Goal: Information Seeking & Learning: Learn about a topic

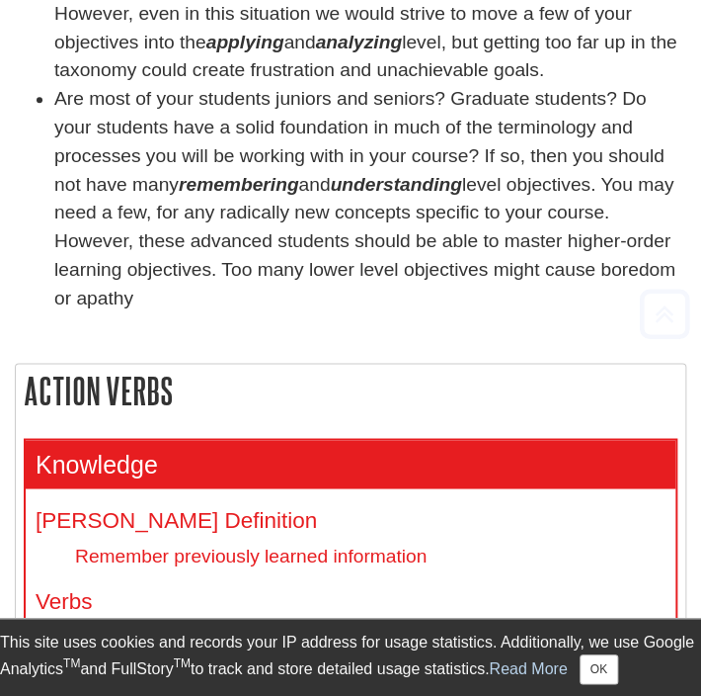
scroll to position [593, 0]
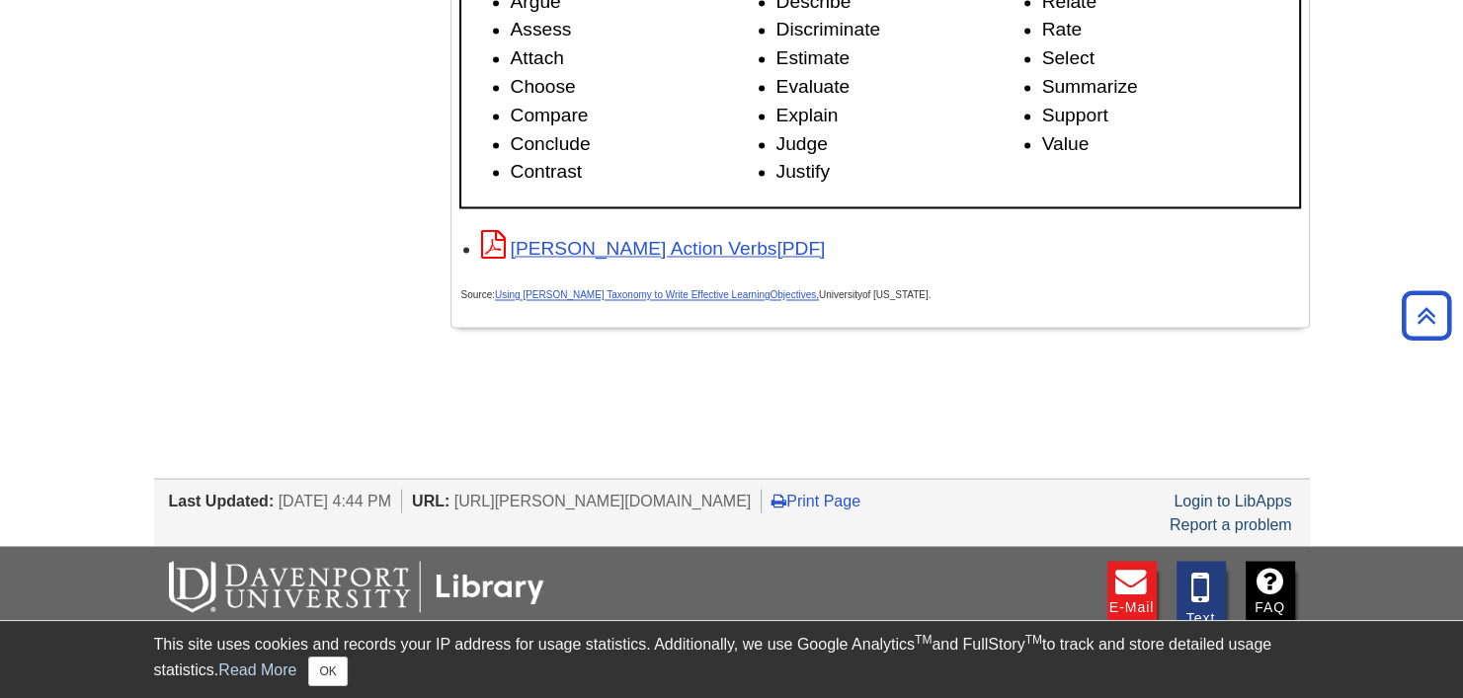
scroll to position [3250, 0]
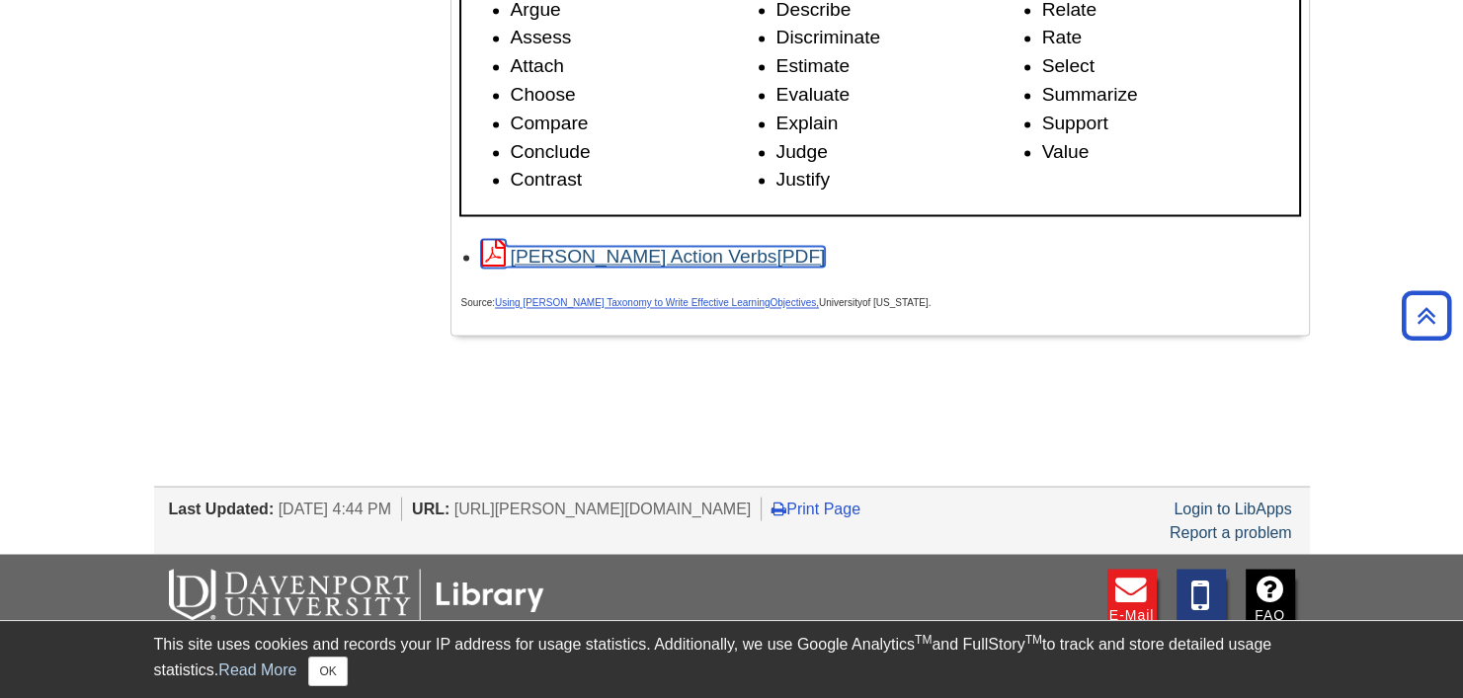
drag, startPoint x: 665, startPoint y: 260, endPoint x: 576, endPoint y: 255, distance: 89.1
click at [576, 255] on link "[PERSON_NAME] Action Verbs" at bounding box center [653, 256] width 345 height 21
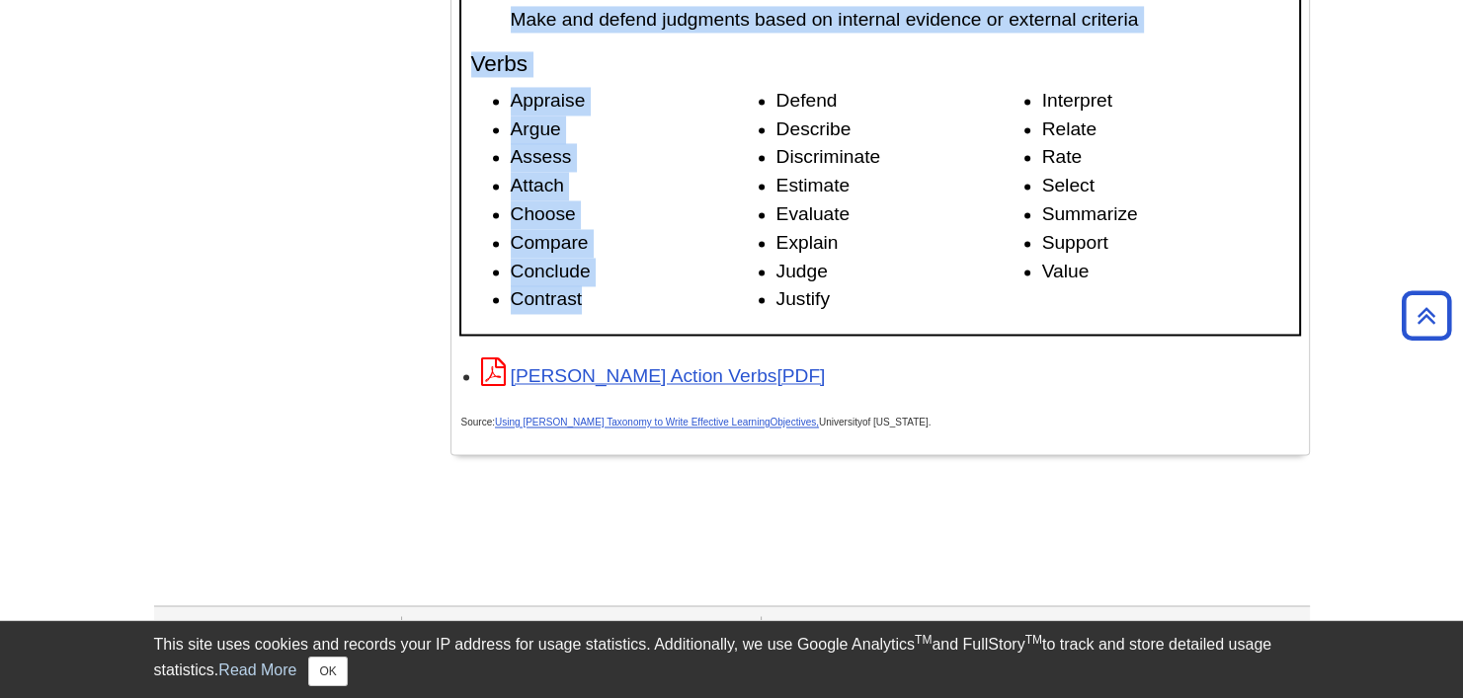
scroll to position [3162, 0]
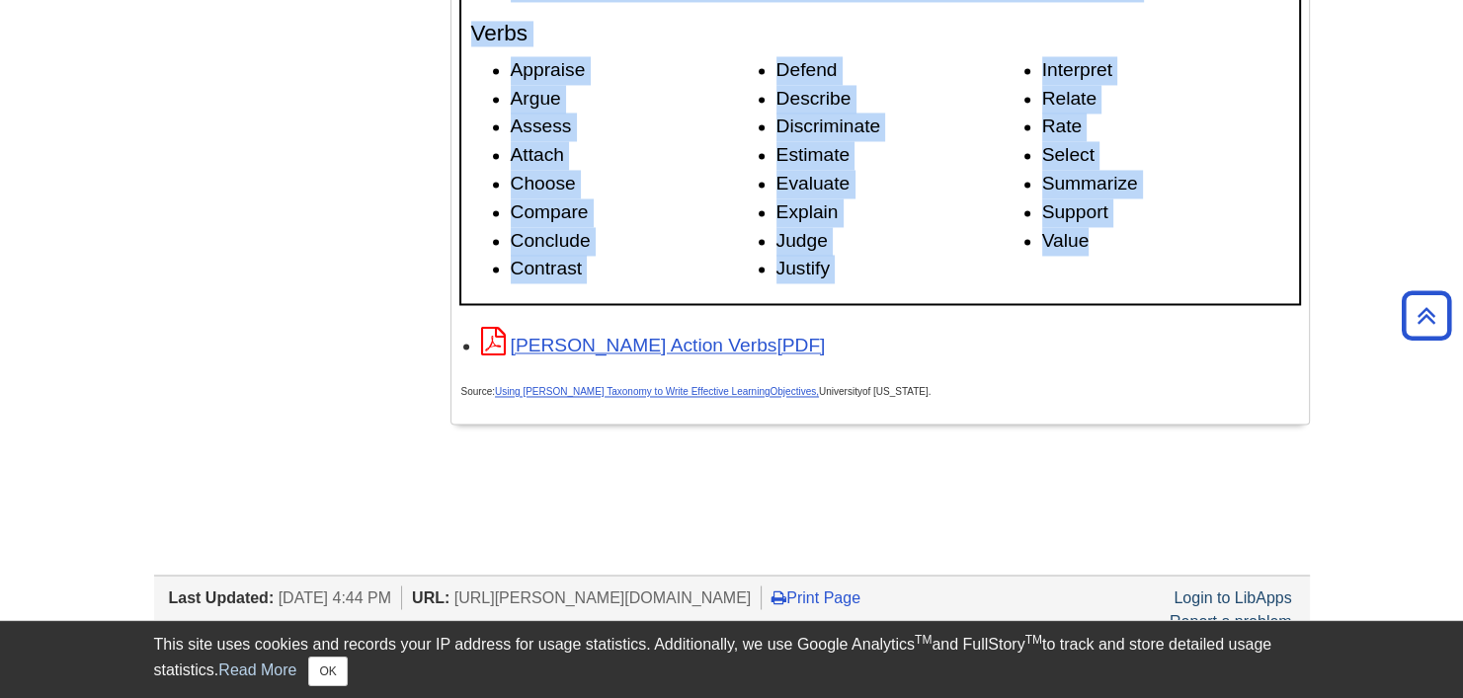
drag, startPoint x: 457, startPoint y: 275, endPoint x: 1193, endPoint y: 298, distance: 736.4
copy div "Lorem'i Dolors Ametc Adi elit se doei temporin utlabore? Et dolo ma “Aliquaenim…"
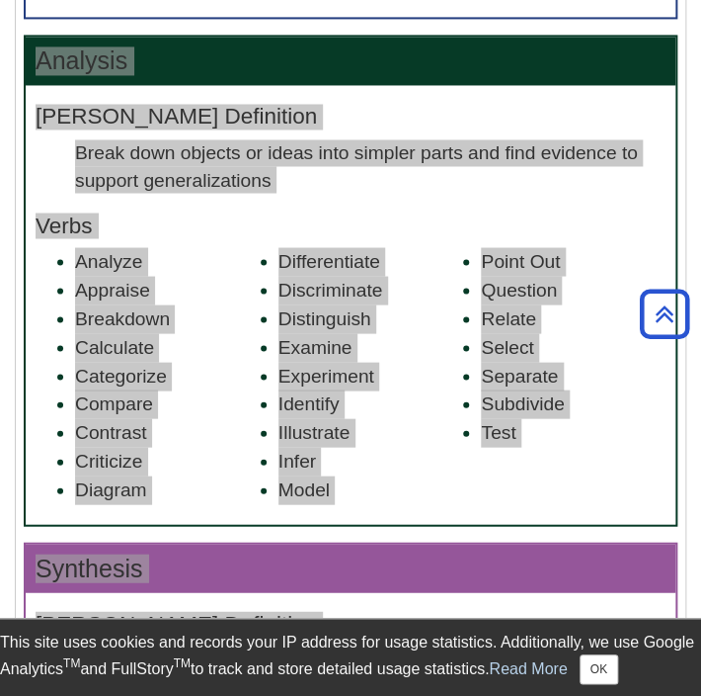
scroll to position [2470, 0]
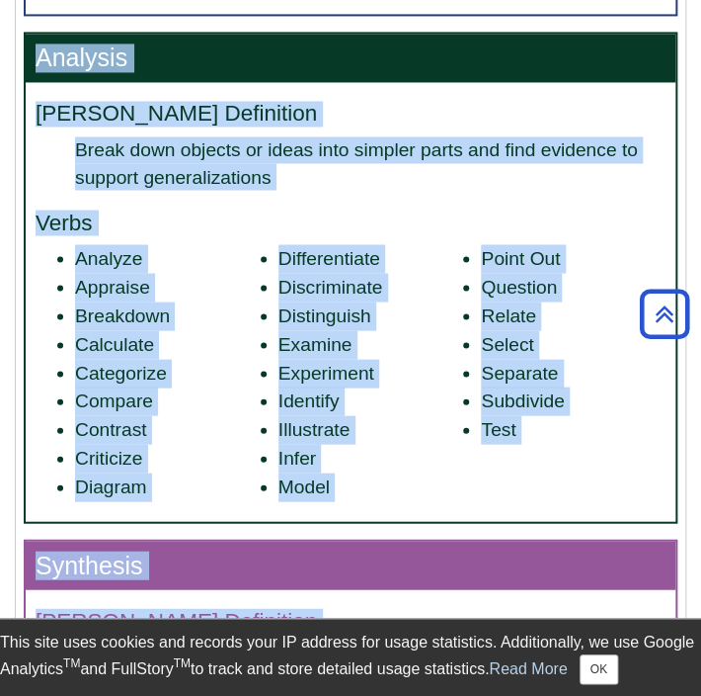
click at [205, 415] on li "Contrast" at bounding box center [167, 429] width 185 height 29
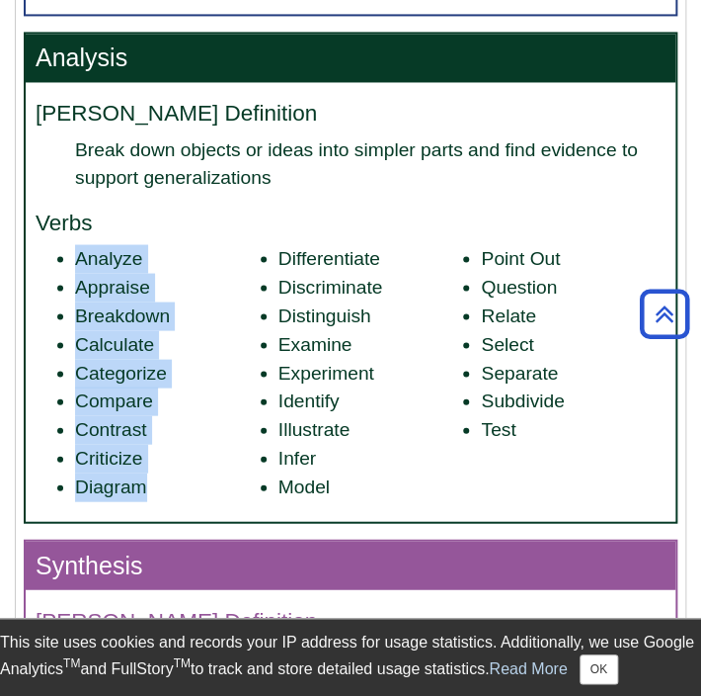
drag, startPoint x: 149, startPoint y: 489, endPoint x: 73, endPoint y: 263, distance: 238.7
click at [73, 263] on ul "Analyze Appraise Breakdown Calculate Categorize Compare Contrast Criticize Diag…" at bounding box center [351, 372] width 630 height 256
copy ul "Analyze Appraise Breakdown Calculate Categorize Compare Contrast Criticize Diag…"
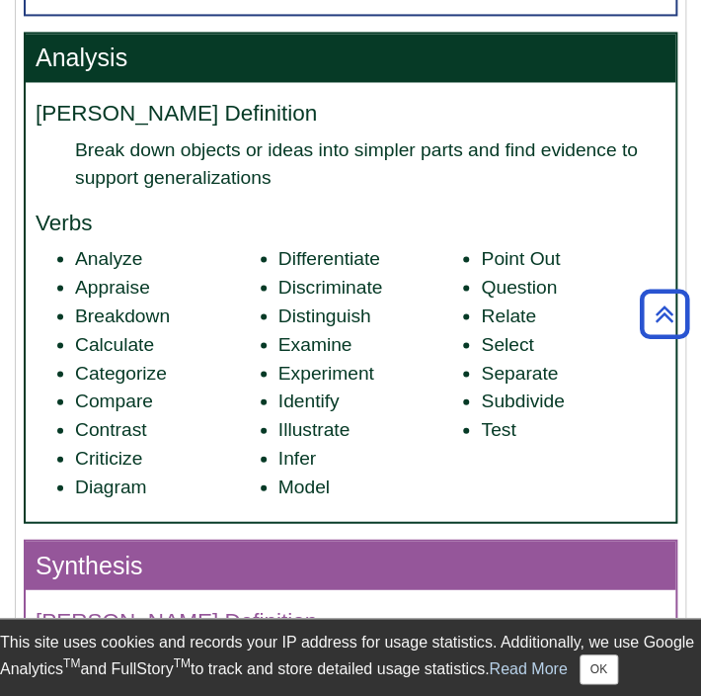
drag, startPoint x: 341, startPoint y: 482, endPoint x: 330, endPoint y: 486, distance: 11.6
click at [339, 482] on li "Model" at bounding box center [371, 486] width 185 height 29
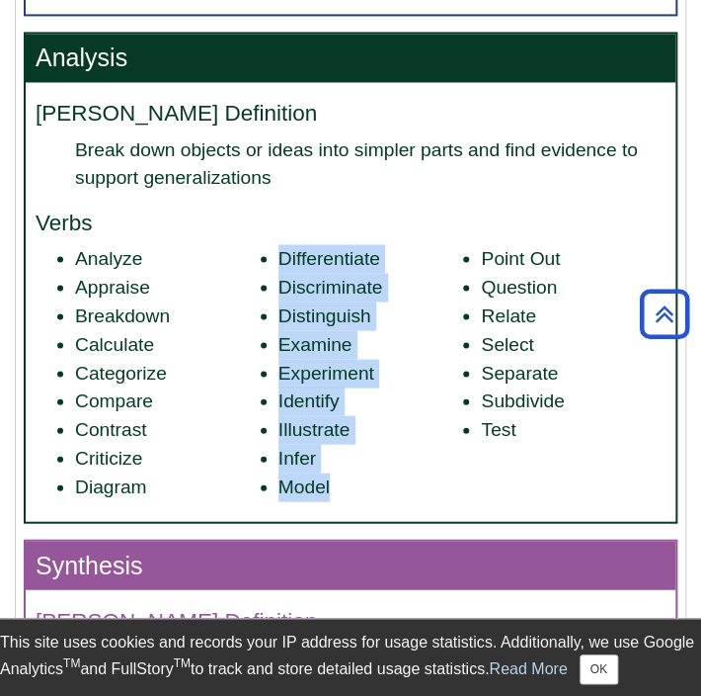
drag, startPoint x: 329, startPoint y: 484, endPoint x: 291, endPoint y: 272, distance: 215.7
click at [282, 264] on ul "Analyze Appraise Breakdown Calculate Categorize Compare Contrast Criticize Diag…" at bounding box center [351, 372] width 630 height 256
copy ul "Differentiate Discriminate Distinguish Examine Experiment Identify Illustrate I…"
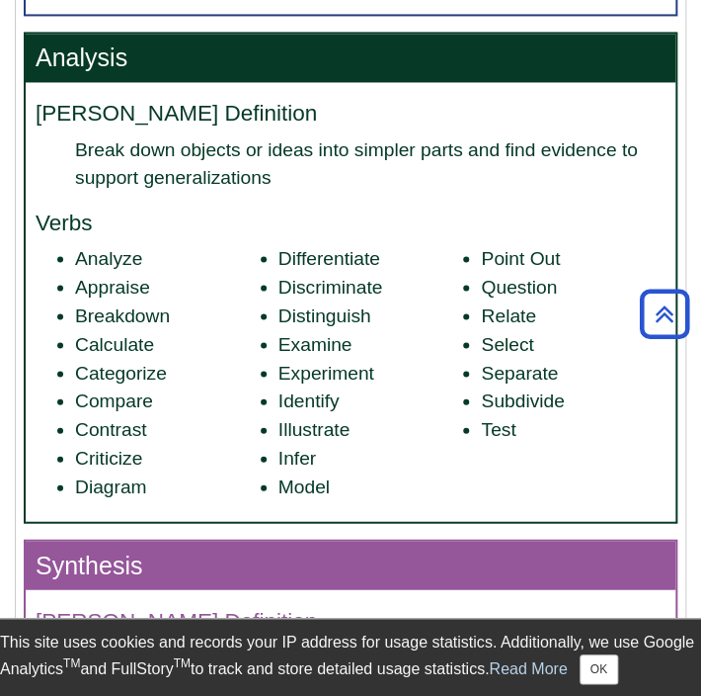
click at [520, 425] on li "Test" at bounding box center [573, 429] width 185 height 29
click at [525, 431] on li "Test" at bounding box center [573, 429] width 185 height 29
click at [523, 430] on li "Test" at bounding box center [573, 429] width 185 height 29
click at [517, 428] on li "Test" at bounding box center [573, 429] width 185 height 29
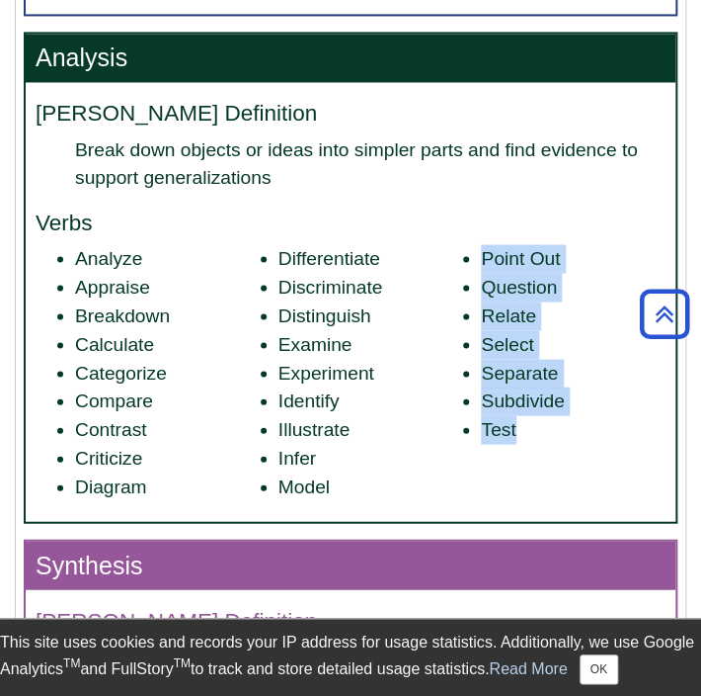
drag, startPoint x: 518, startPoint y: 430, endPoint x: 474, endPoint y: 258, distance: 177.3
click at [474, 258] on ul "Analyze Appraise Breakdown Calculate Categorize Compare Contrast Criticize Diag…" at bounding box center [351, 372] width 630 height 256
copy ul "Point Out Question Relate Select Separate Subdivide Test"
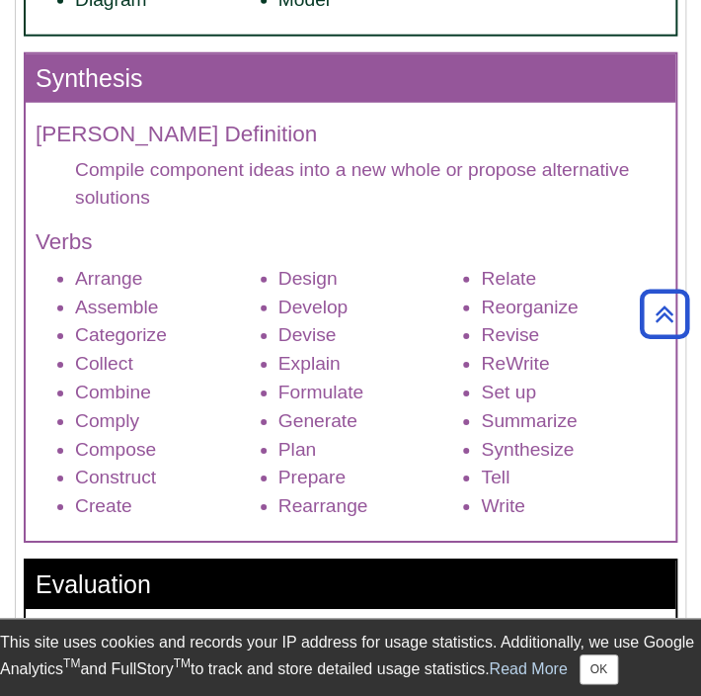
scroll to position [2964, 0]
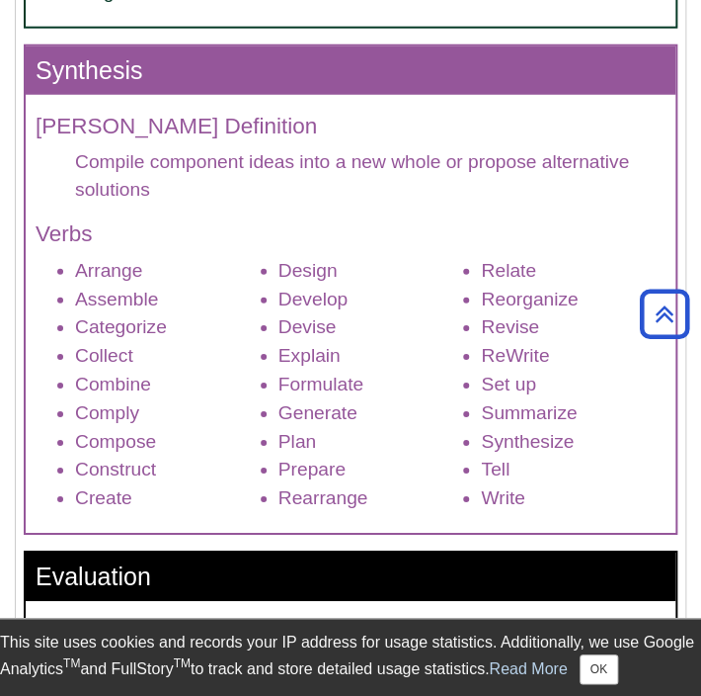
click at [136, 499] on li "Create" at bounding box center [167, 498] width 185 height 29
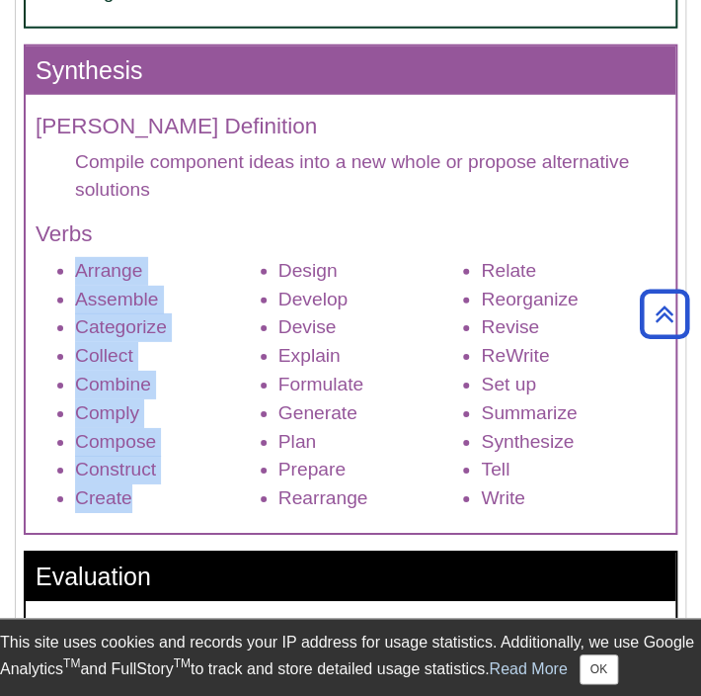
drag, startPoint x: 131, startPoint y: 498, endPoint x: 53, endPoint y: 275, distance: 236.5
click at [53, 275] on ul "Arrange Assemble Categorize Collect Combine Comply Compose Construct Create Des…" at bounding box center [351, 385] width 630 height 256
copy ul "Arrange Assemble Categorize Collect Combine Comply Compose Construct Create"
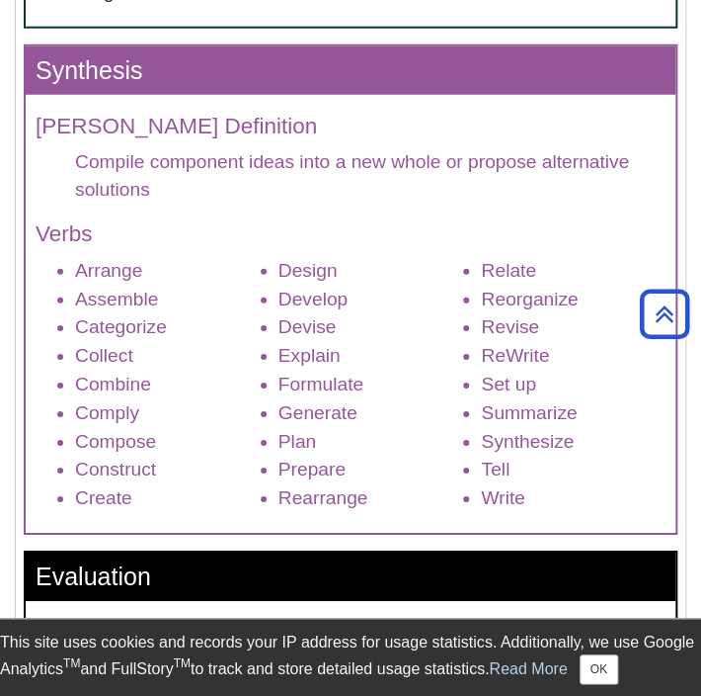
click at [382, 498] on li "Rearrange" at bounding box center [371, 498] width 185 height 29
click at [376, 497] on li "Rearrange" at bounding box center [371, 498] width 185 height 29
click at [367, 492] on li "Rearrange" at bounding box center [371, 498] width 185 height 29
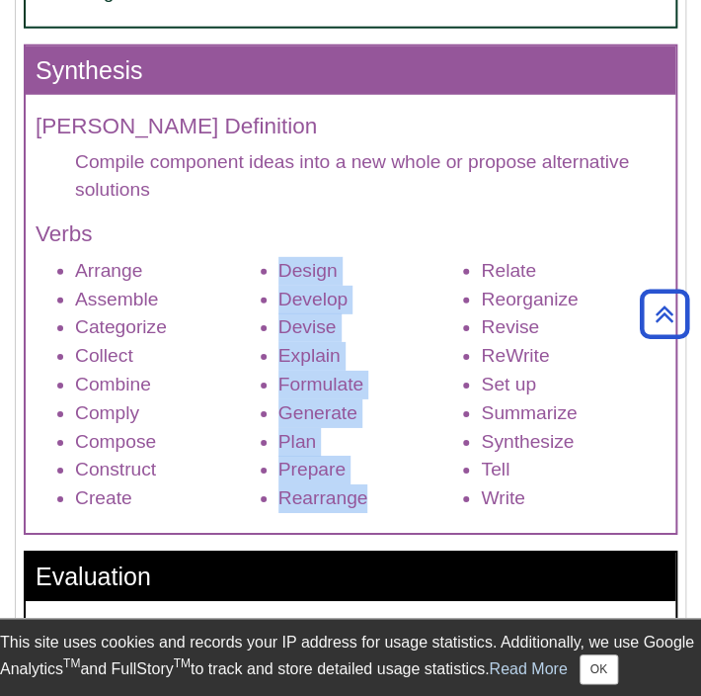
drag, startPoint x: 366, startPoint y: 497, endPoint x: 274, endPoint y: 277, distance: 238.7
click at [274, 277] on ul "Arrange Assemble Categorize Collect Combine Comply Compose Construct Create Des…" at bounding box center [351, 385] width 630 height 256
copy ul "Design Develop Devise Explain Formulate Generate Plan Prepare Rearrange"
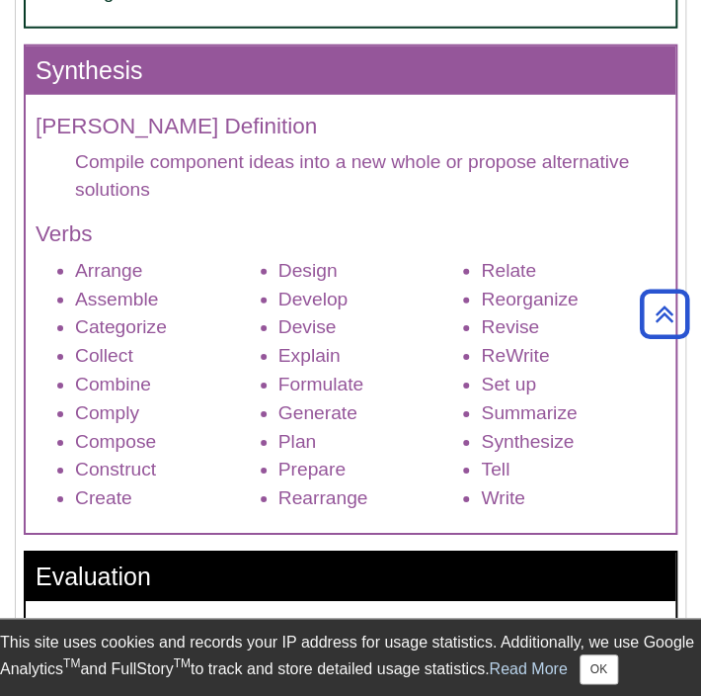
click at [516, 496] on li "Write" at bounding box center [573, 498] width 185 height 29
click at [531, 497] on li "Write" at bounding box center [573, 498] width 185 height 29
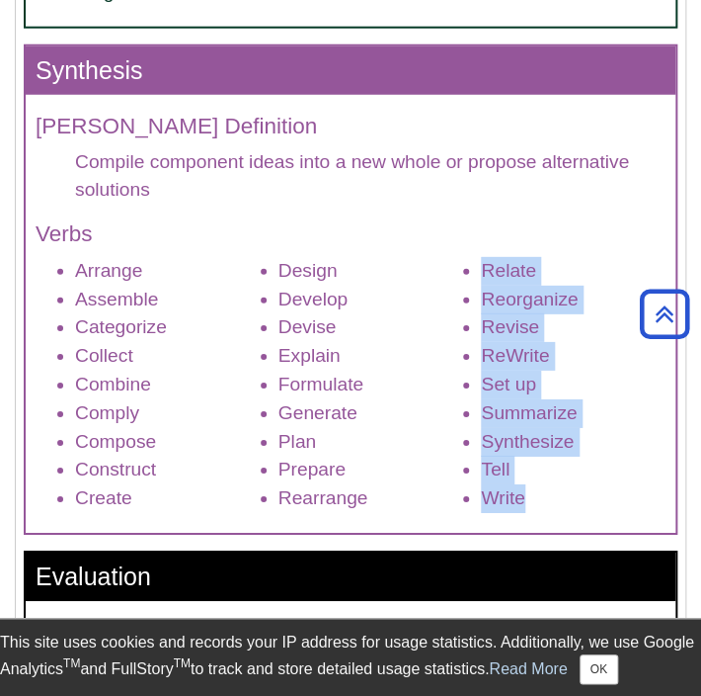
drag, startPoint x: 523, startPoint y: 497, endPoint x: 483, endPoint y: 280, distance: 220.9
click at [471, 272] on ul "Arrange Assemble Categorize Collect Combine Comply Compose Construct Create Des…" at bounding box center [351, 385] width 630 height 256
copy ul "Relate Reorganize Revise ReWrite Set up Summarize Synthesize Tell Write"
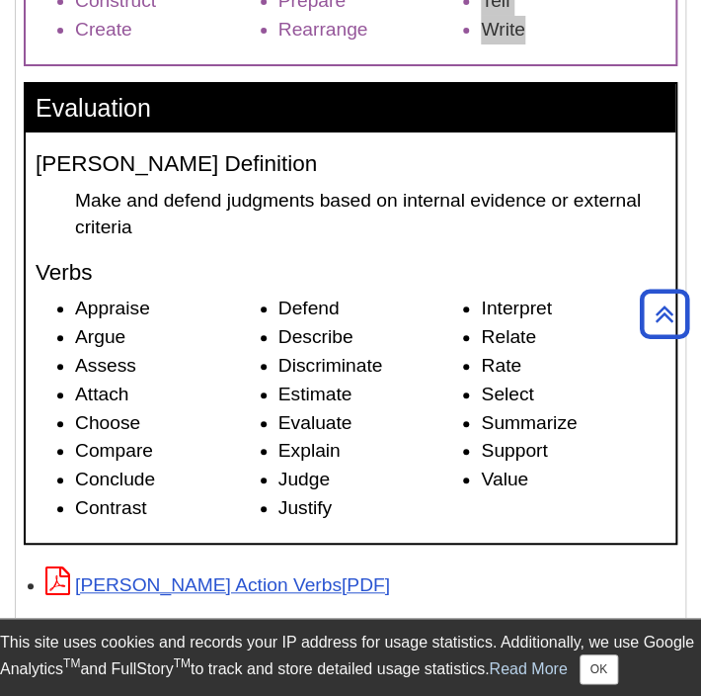
scroll to position [3458, 0]
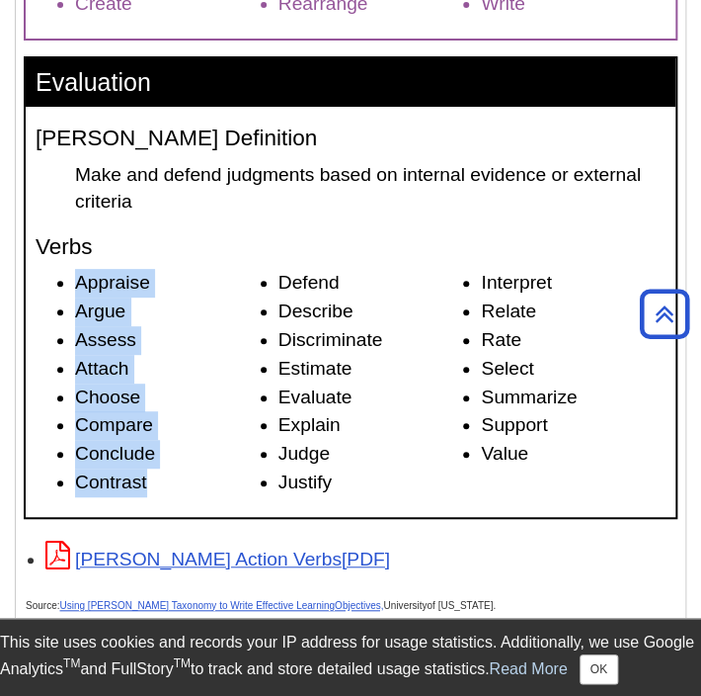
drag, startPoint x: 145, startPoint y: 479, endPoint x: 64, endPoint y: 281, distance: 214.5
click at [64, 281] on ul "Appraise Argue Assess Attach Choose Compare Conclude Contrast Defend Describe D…" at bounding box center [351, 382] width 630 height 227
copy ul "Appraise Argue Assess Attach Choose Compare Conclude Contrast"
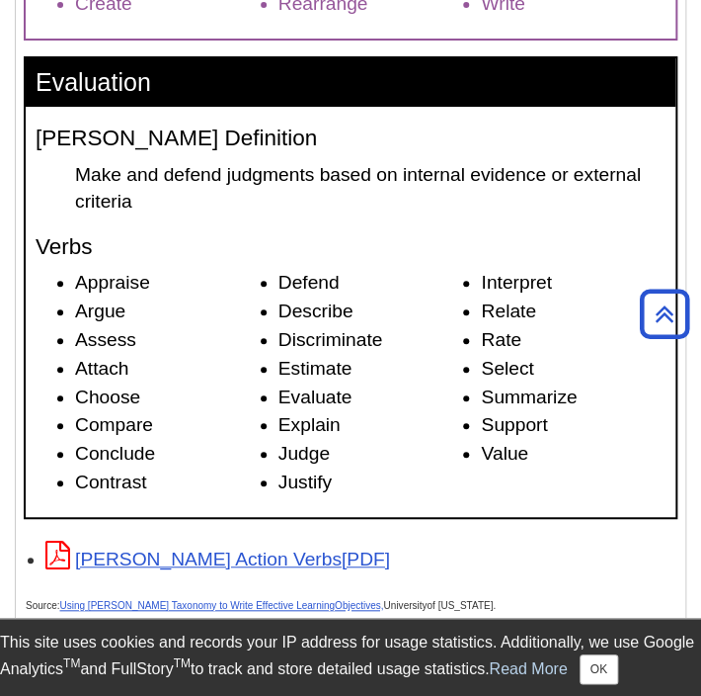
click at [334, 477] on li "Justify" at bounding box center [371, 482] width 185 height 29
click at [337, 486] on li "Justify" at bounding box center [371, 482] width 185 height 29
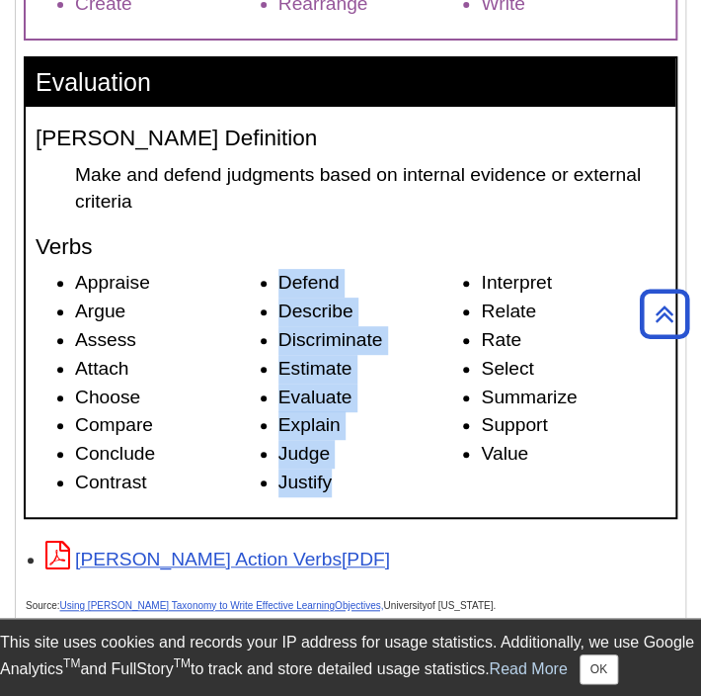
drag, startPoint x: 331, startPoint y: 482, endPoint x: 280, endPoint y: 292, distance: 196.5
click at [280, 292] on ul "Appraise Argue Assess Attach Choose Compare Conclude Contrast Defend Describe D…" at bounding box center [351, 382] width 630 height 227
copy ul "Defend Describe Discriminate Estimate Evaluate Explain Judge Justify"
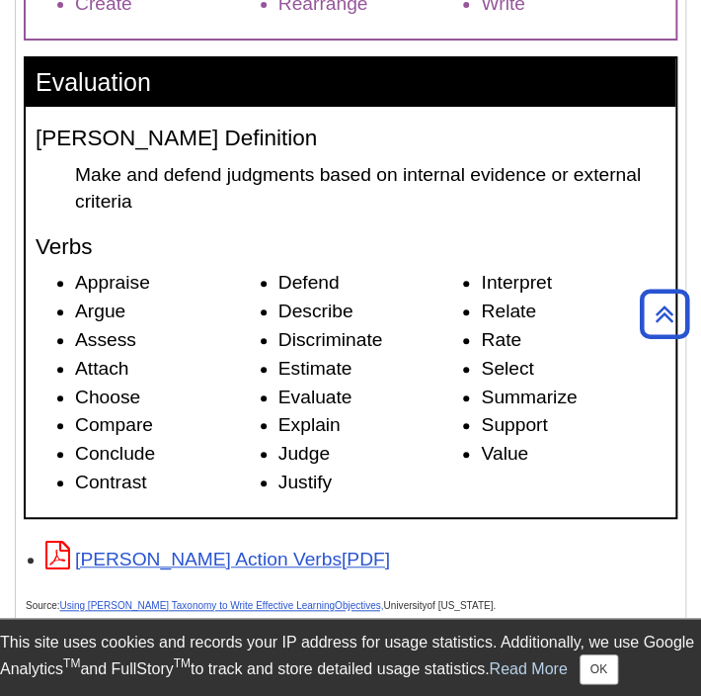
click at [536, 452] on li "Value" at bounding box center [573, 454] width 185 height 29
click at [533, 452] on li "Value" at bounding box center [573, 454] width 185 height 29
click at [529, 452] on li "Value" at bounding box center [573, 454] width 185 height 29
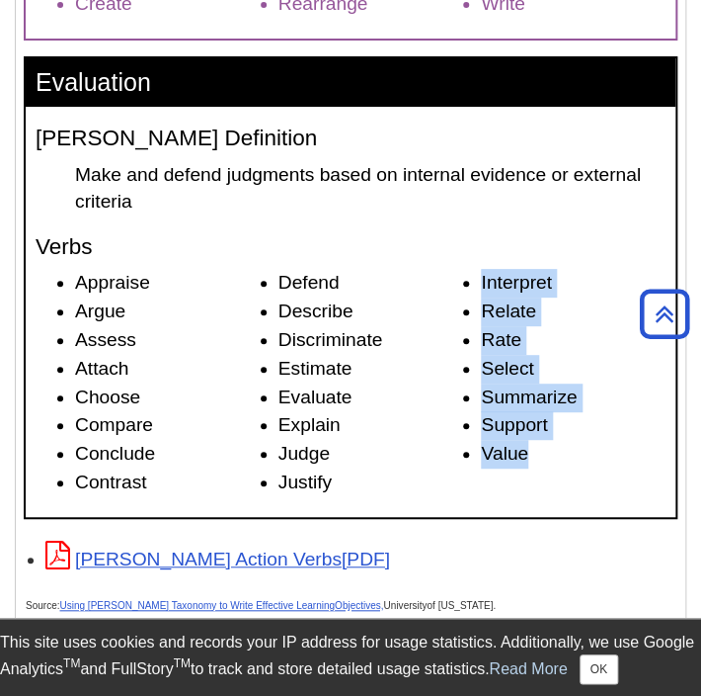
drag, startPoint x: 529, startPoint y: 452, endPoint x: 468, endPoint y: 287, distance: 174.7
click at [471, 287] on ul "Appraise Argue Assess Attach Choose Compare Conclude Contrast Defend Describe D…" at bounding box center [351, 382] width 630 height 227
copy div "Interpret Relate Rate Select Summarize Support Value"
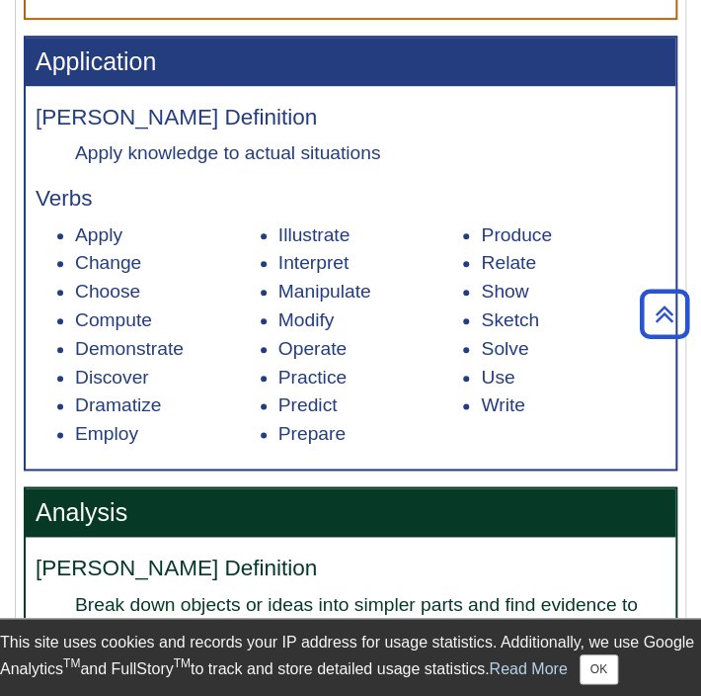
scroll to position [1976, 0]
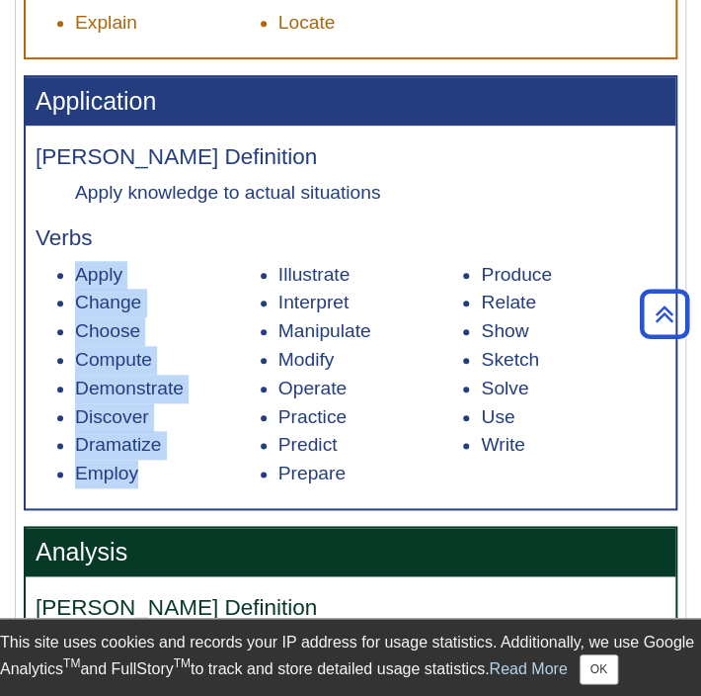
drag, startPoint x: 137, startPoint y: 474, endPoint x: 78, endPoint y: 275, distance: 208.2
click at [78, 275] on ul "Apply Change Choose Compute Demonstrate Discover Dramatize Employ Illustrate In…" at bounding box center [351, 374] width 630 height 227
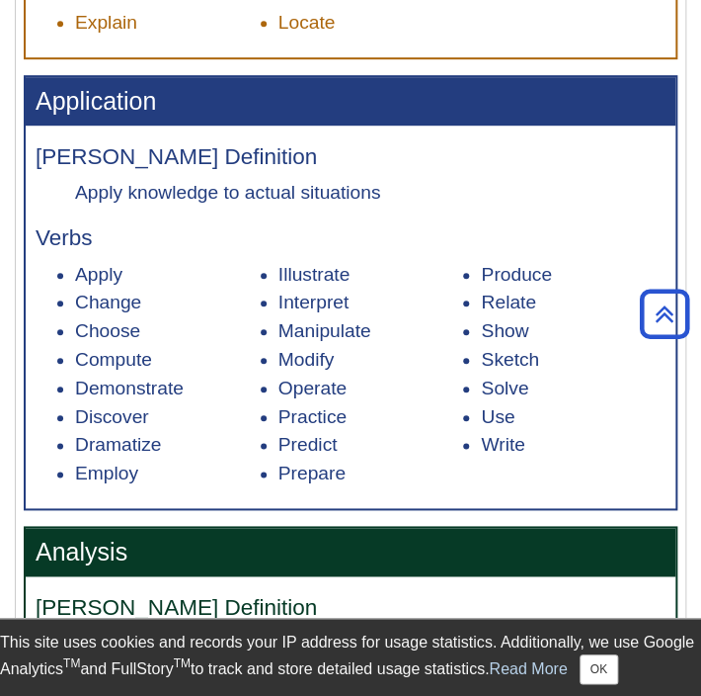
click at [355, 470] on li "Prepare" at bounding box center [371, 473] width 185 height 29
click at [347, 470] on li "Prepare" at bounding box center [371, 473] width 185 height 29
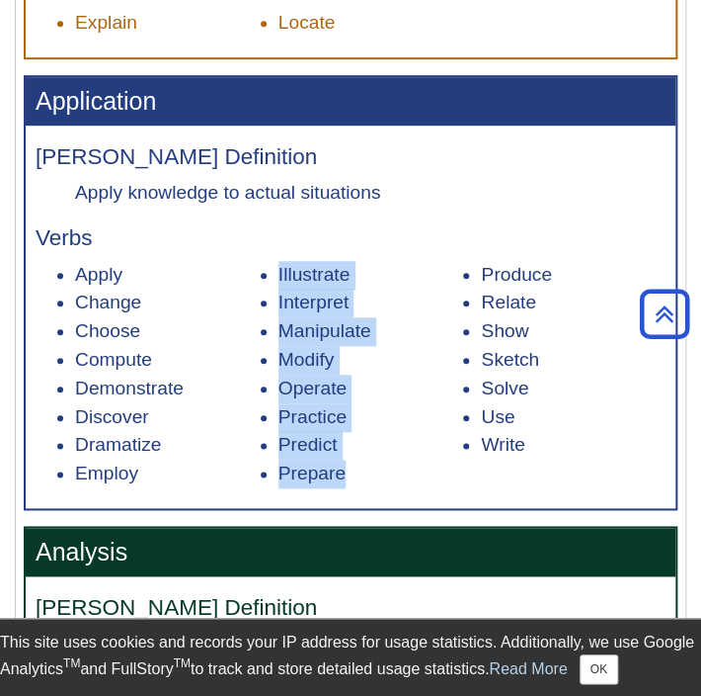
drag, startPoint x: 343, startPoint y: 469, endPoint x: 275, endPoint y: 276, distance: 205.3
click at [275, 276] on ul "Apply Change Choose Compute Demonstrate Discover Dramatize Employ Illustrate In…" at bounding box center [351, 374] width 630 height 227
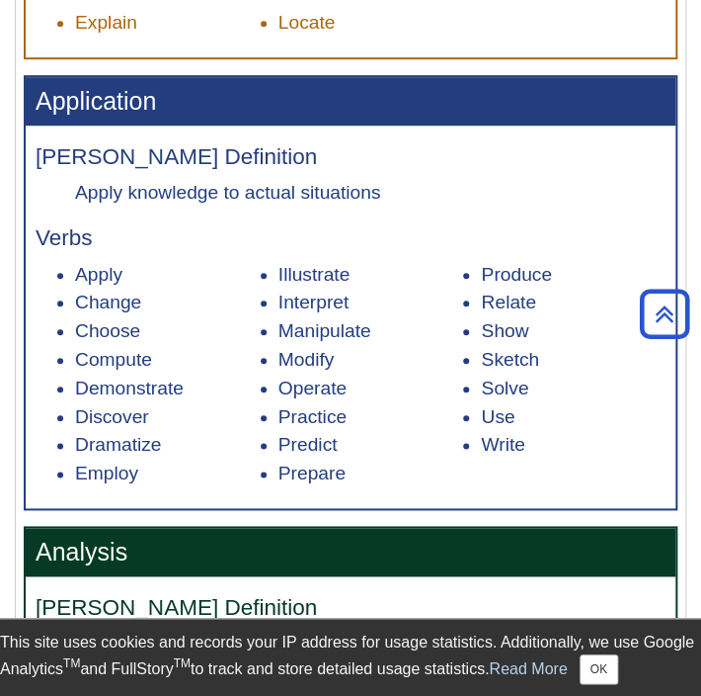
click at [528, 442] on li "Write" at bounding box center [573, 445] width 185 height 29
click at [531, 451] on li "Write" at bounding box center [573, 445] width 185 height 29
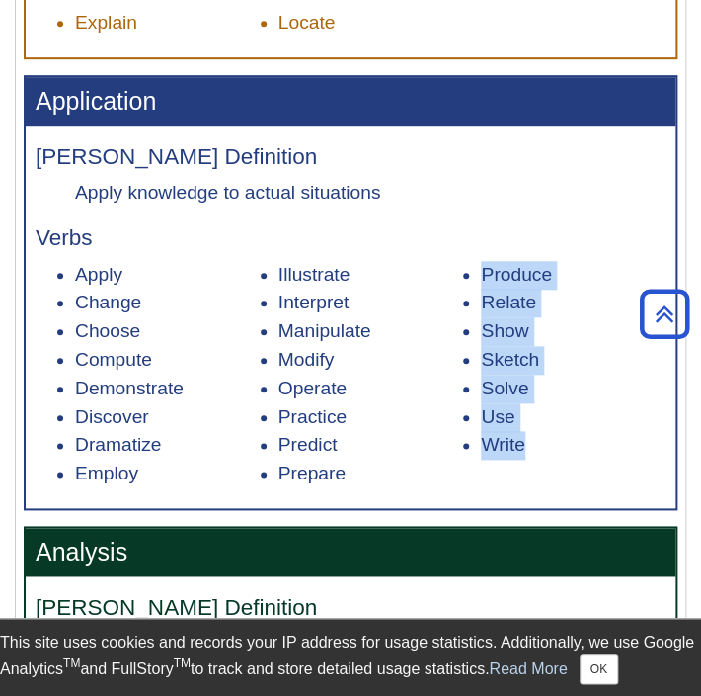
drag, startPoint x: 521, startPoint y: 443, endPoint x: 488, endPoint y: 278, distance: 168.2
click at [485, 276] on ul "Apply Change Choose Compute Demonstrate Discover Dramatize Employ Illustrate In…" at bounding box center [351, 374] width 630 height 227
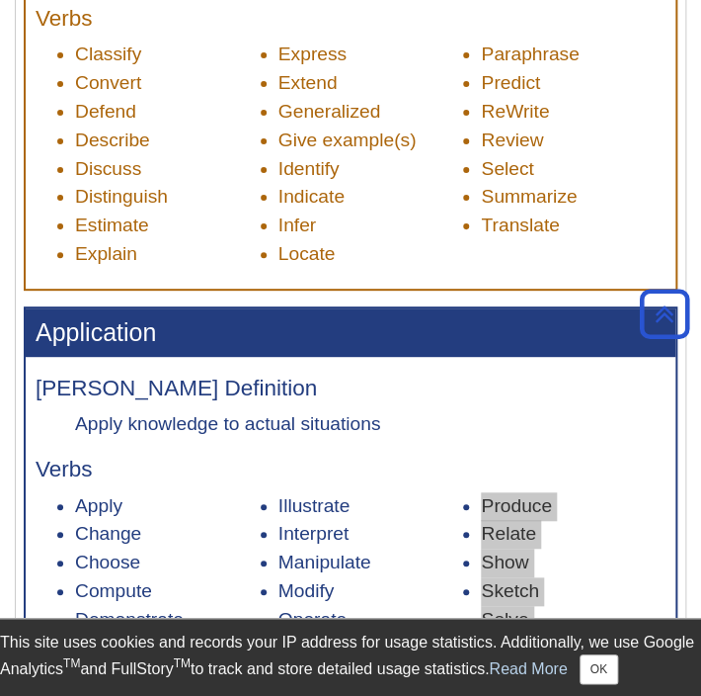
scroll to position [1581, 0]
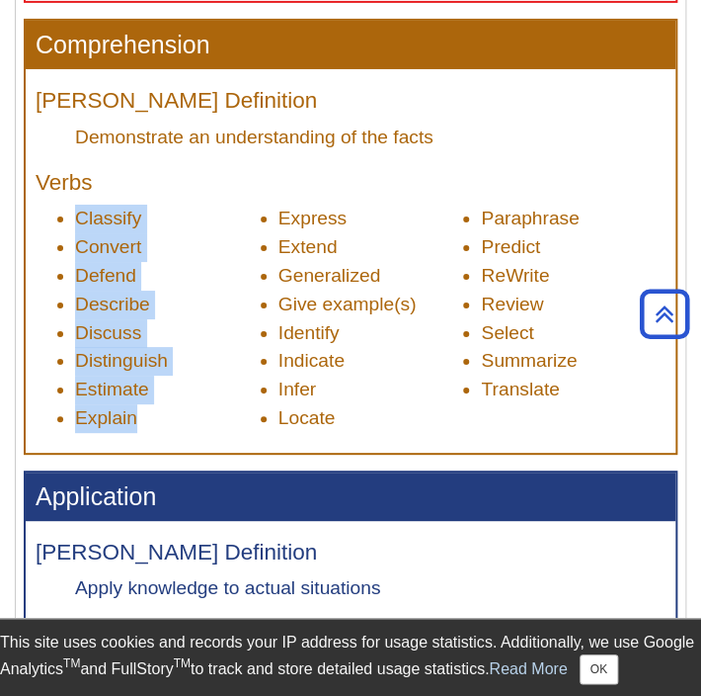
drag, startPoint x: 132, startPoint y: 417, endPoint x: 76, endPoint y: 214, distance: 210.2
click at [76, 214] on ul "Classify Convert Defend Describe Discuss Distinguish Estimate Explain Express E…" at bounding box center [351, 318] width 630 height 227
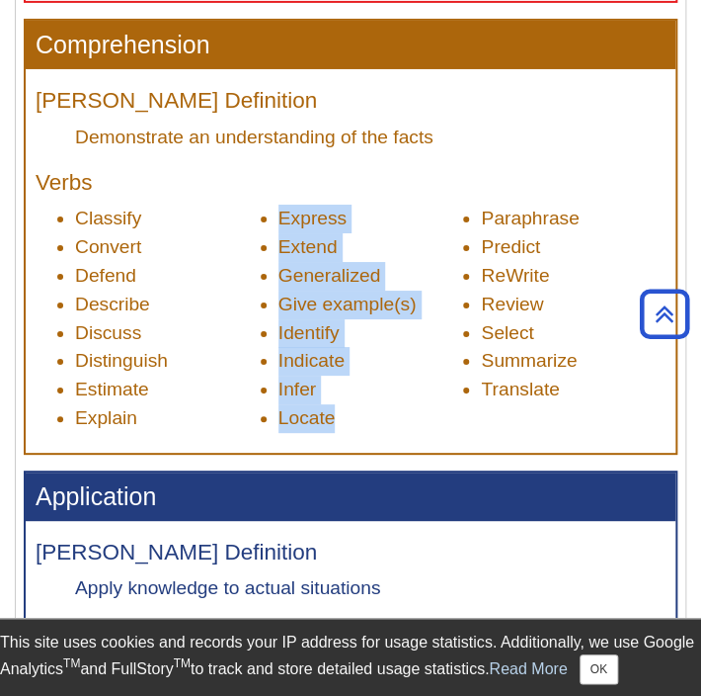
drag, startPoint x: 333, startPoint y: 421, endPoint x: 279, endPoint y: 230, distance: 198.3
click at [279, 230] on ul "Classify Convert Defend Describe Discuss Distinguish Estimate Explain Express E…" at bounding box center [351, 318] width 630 height 227
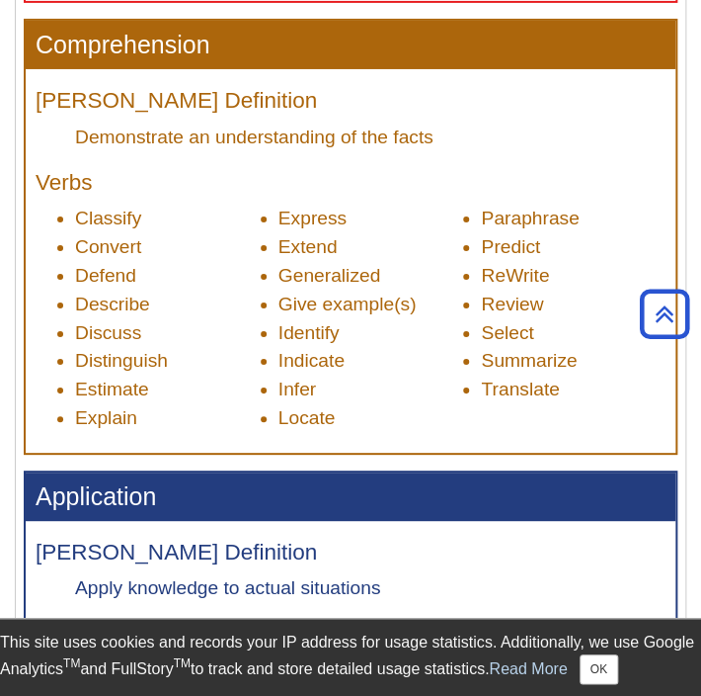
click at [564, 391] on li "Translate" at bounding box center [573, 389] width 185 height 29
click at [563, 391] on li "Translate" at bounding box center [573, 389] width 185 height 29
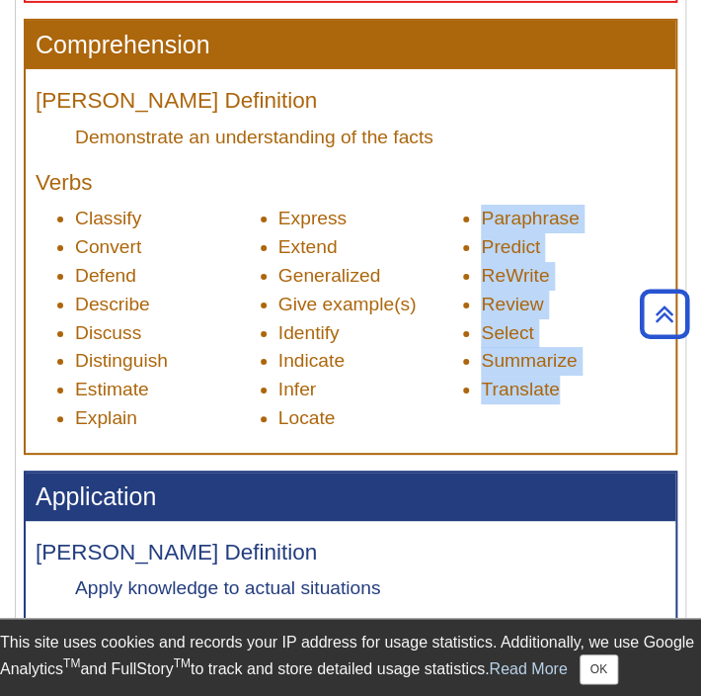
drag, startPoint x: 559, startPoint y: 386, endPoint x: 481, endPoint y: 219, distance: 184.3
click at [481, 219] on ul "Classify Convert Defend Describe Discuss Distinguish Estimate Explain Express E…" at bounding box center [351, 318] width 630 height 227
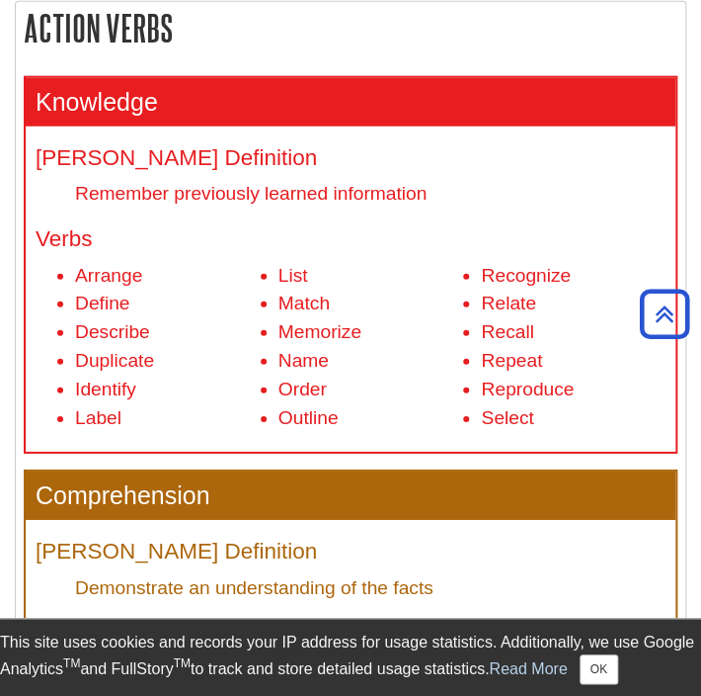
scroll to position [1186, 0]
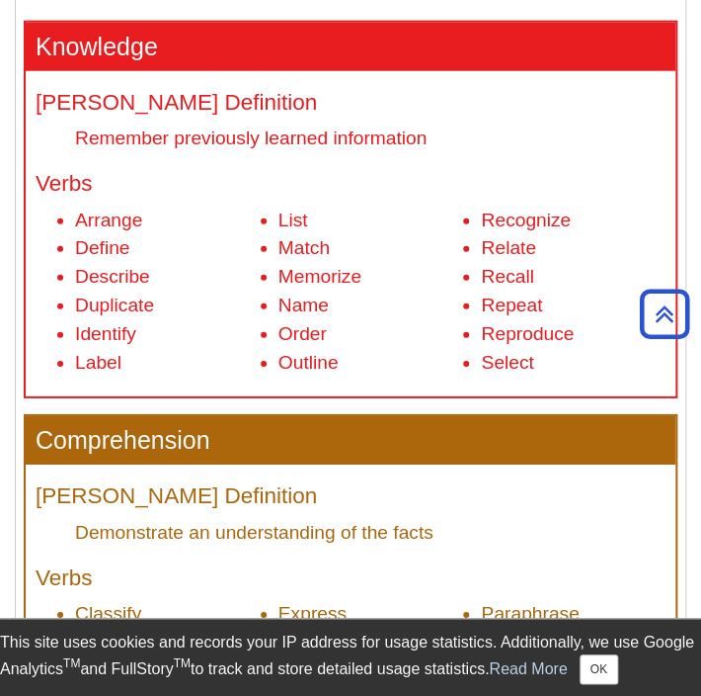
click at [123, 363] on li "Label" at bounding box center [167, 363] width 185 height 29
click at [87, 327] on ul "Arrange Define Describe Duplicate Identify Label List Match Memorize Name Order…" at bounding box center [351, 291] width 630 height 171
click at [121, 359] on li "Label" at bounding box center [167, 363] width 185 height 29
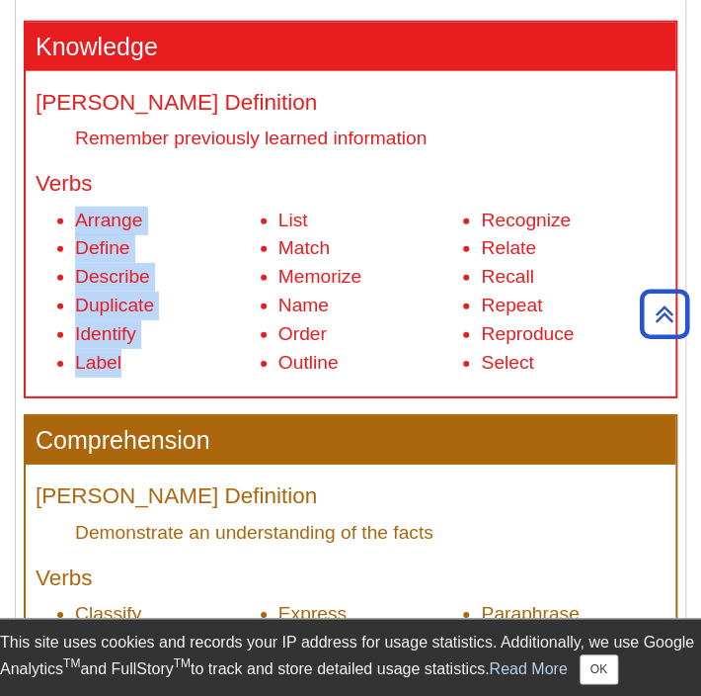
drag, startPoint x: 121, startPoint y: 359, endPoint x: 72, endPoint y: 220, distance: 146.5
click at [72, 220] on ul "Arrange Define Describe Duplicate Identify Label List Match Memorize Name Order…" at bounding box center [351, 291] width 630 height 171
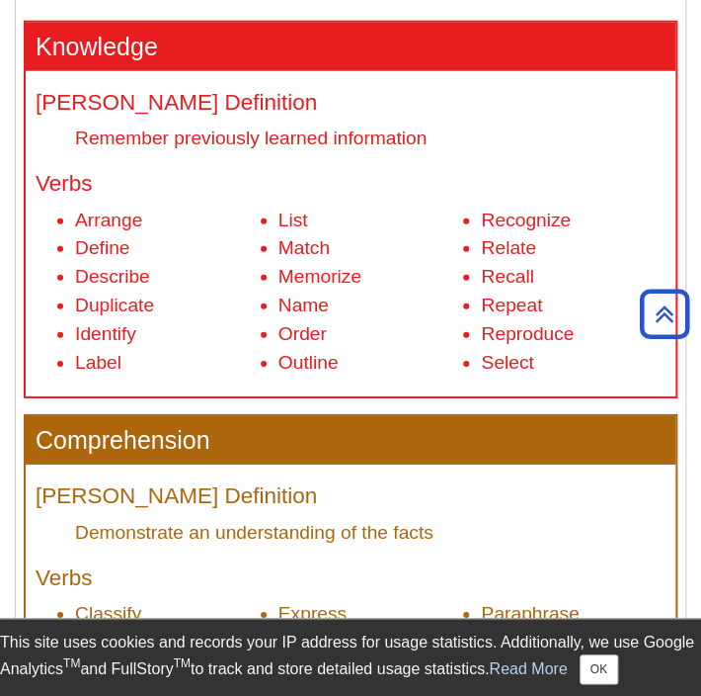
click at [339, 365] on li "Outline" at bounding box center [371, 363] width 185 height 29
click at [343, 367] on li "Outline" at bounding box center [371, 363] width 185 height 29
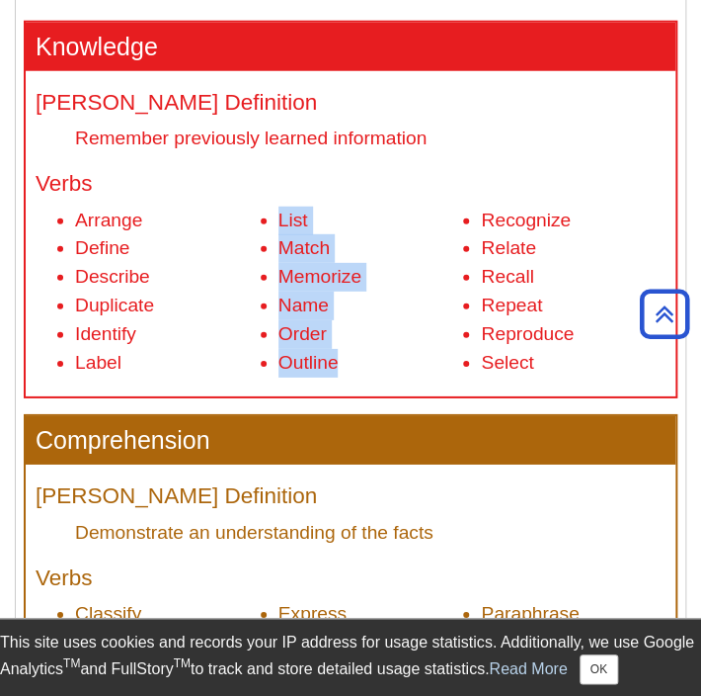
drag, startPoint x: 338, startPoint y: 365, endPoint x: 281, endPoint y: 224, distance: 151.5
click at [281, 224] on ul "Arrange Define Describe Duplicate Identify Label List Match Memorize Name Order…" at bounding box center [351, 291] width 630 height 171
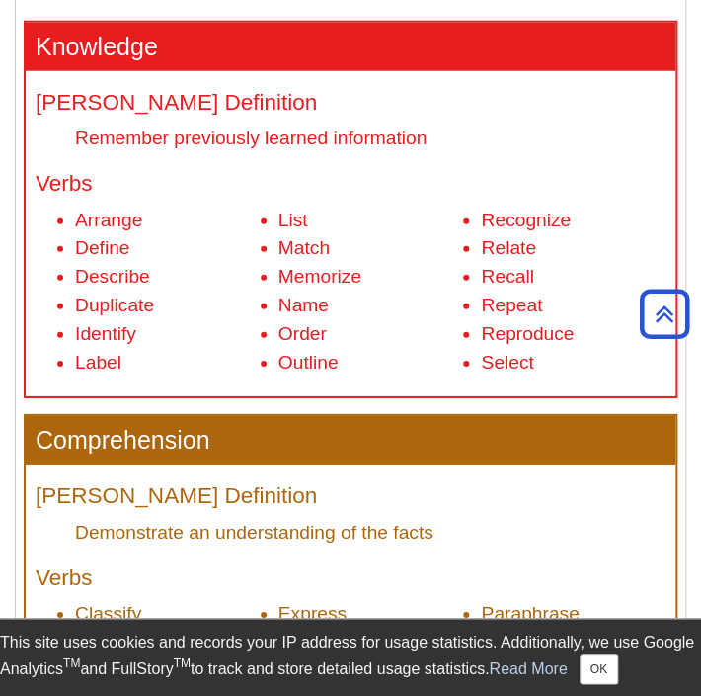
click at [534, 367] on li "Select" at bounding box center [573, 363] width 185 height 29
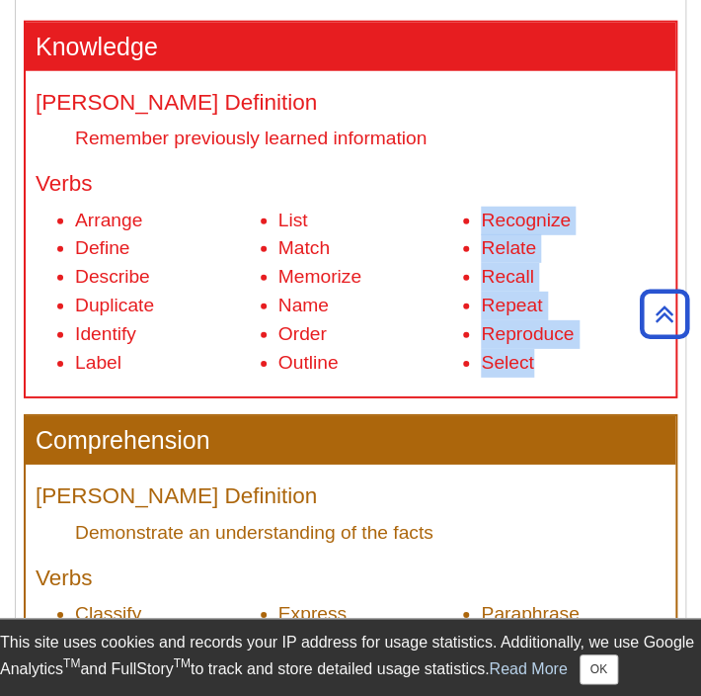
drag, startPoint x: 533, startPoint y: 362, endPoint x: 477, endPoint y: 226, distance: 146.2
click at [477, 226] on ul "Arrange Define Describe Duplicate Identify Label List Match Memorize Name Order…" at bounding box center [351, 291] width 630 height 171
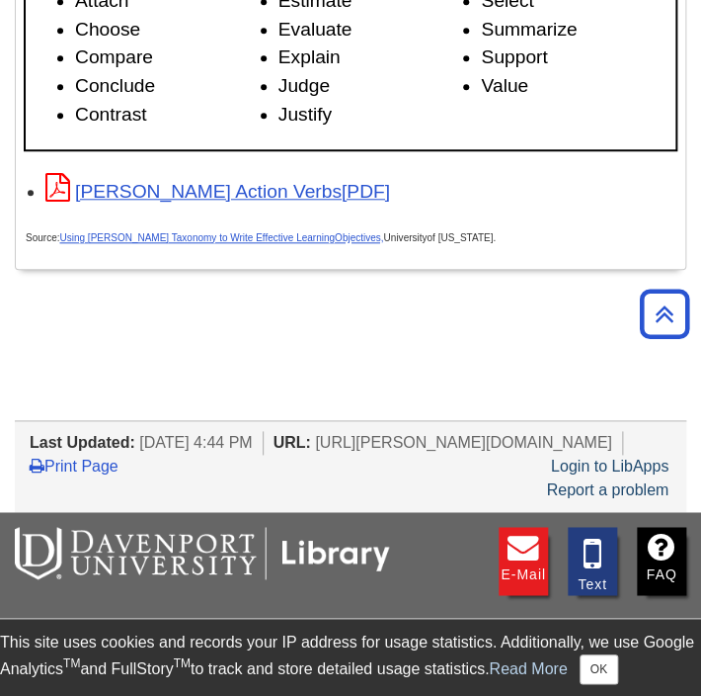
scroll to position [3853, 0]
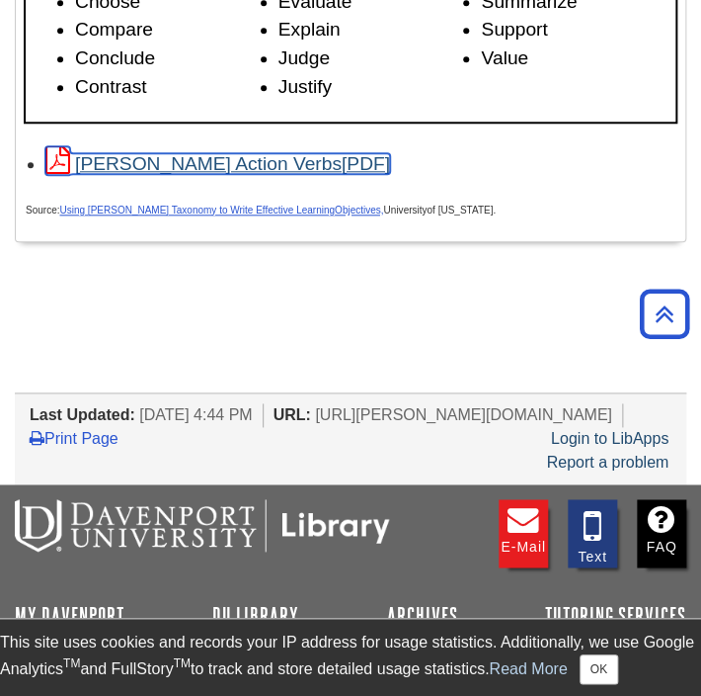
click at [235, 163] on link "[PERSON_NAME] Action Verbs" at bounding box center [217, 163] width 345 height 21
